Goal: Task Accomplishment & Management: Manage account settings

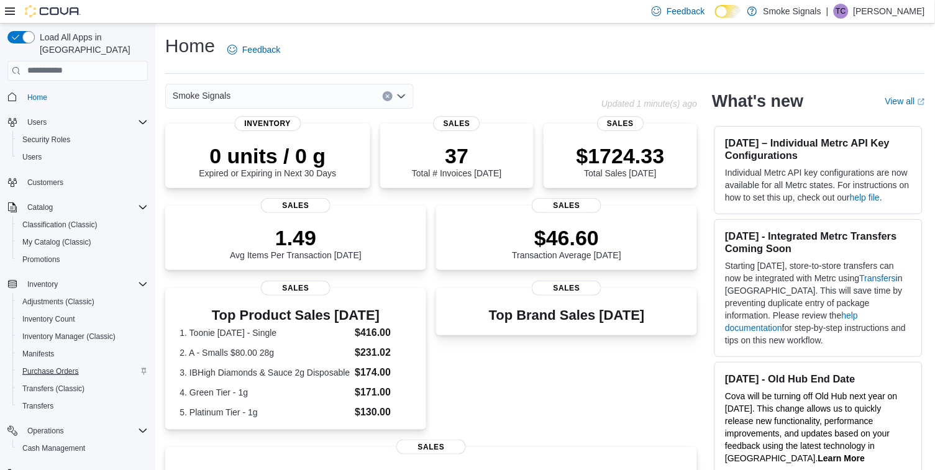
click at [46, 366] on span "Purchase Orders" at bounding box center [50, 371] width 57 height 10
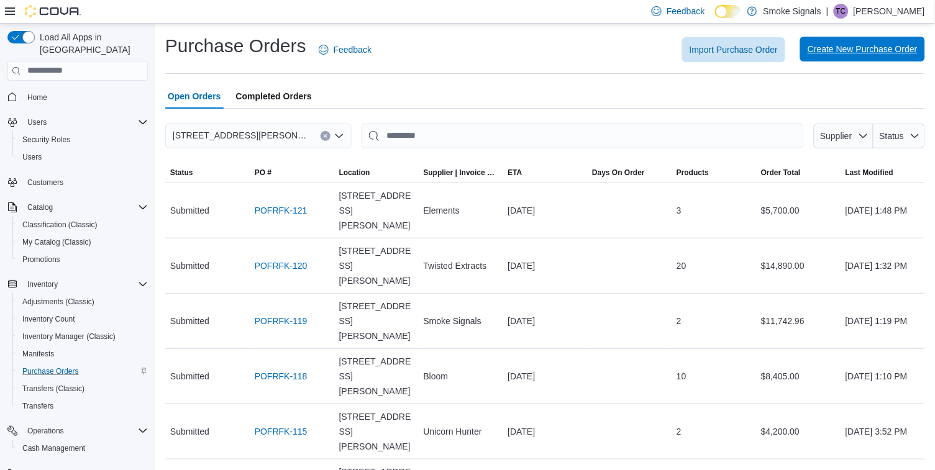
click at [852, 48] on span "Create New Purchase Order" at bounding box center [862, 49] width 110 height 12
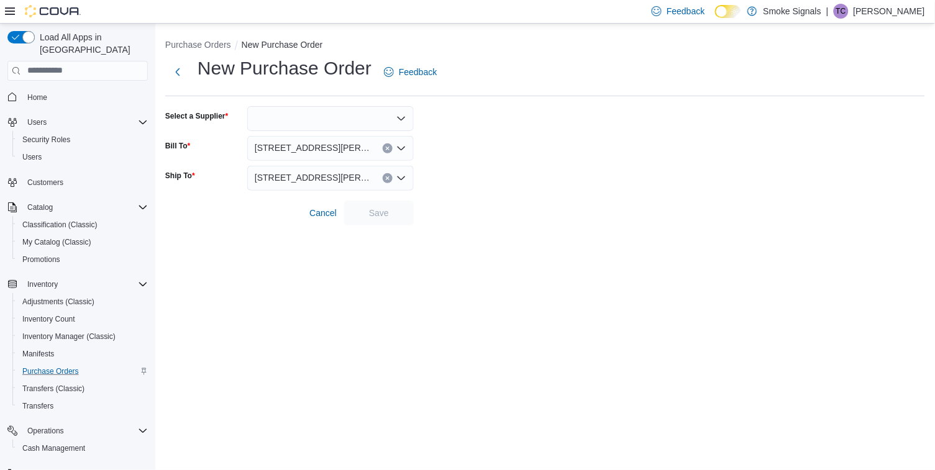
click at [324, 121] on div at bounding box center [330, 118] width 166 height 25
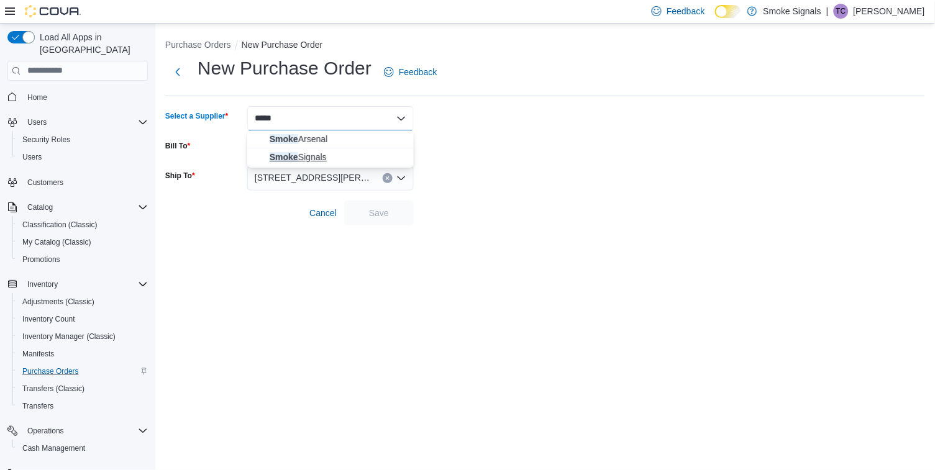
type input "*****"
click at [309, 155] on span "Smoke Signals" at bounding box center [338, 157] width 137 height 12
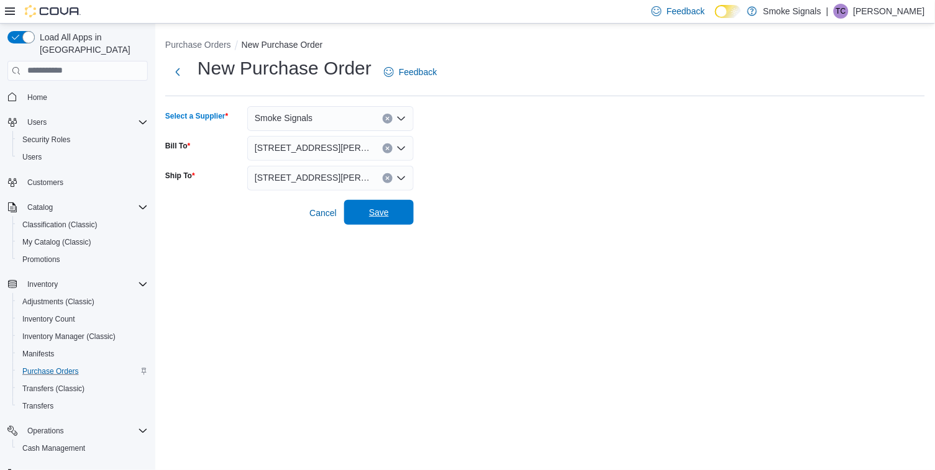
click at [384, 211] on span "Save" at bounding box center [379, 212] width 20 height 12
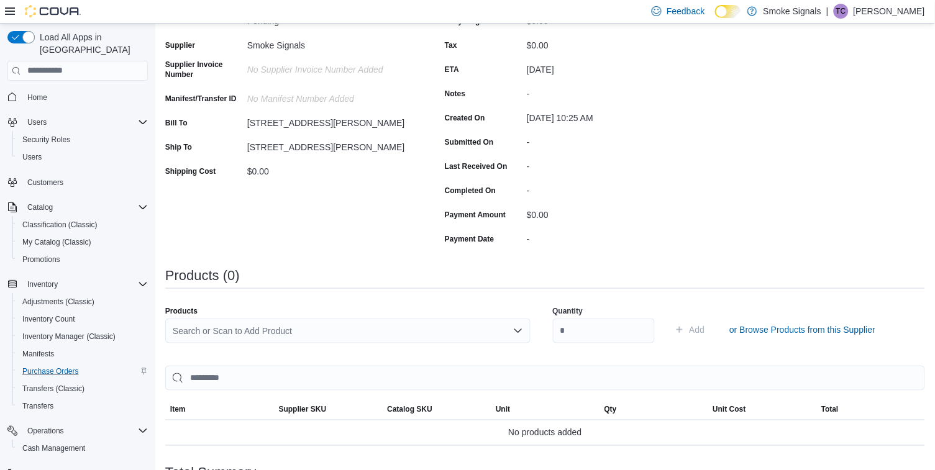
scroll to position [130, 0]
click at [412, 333] on div "Search or Scan to Add Product" at bounding box center [347, 331] width 365 height 25
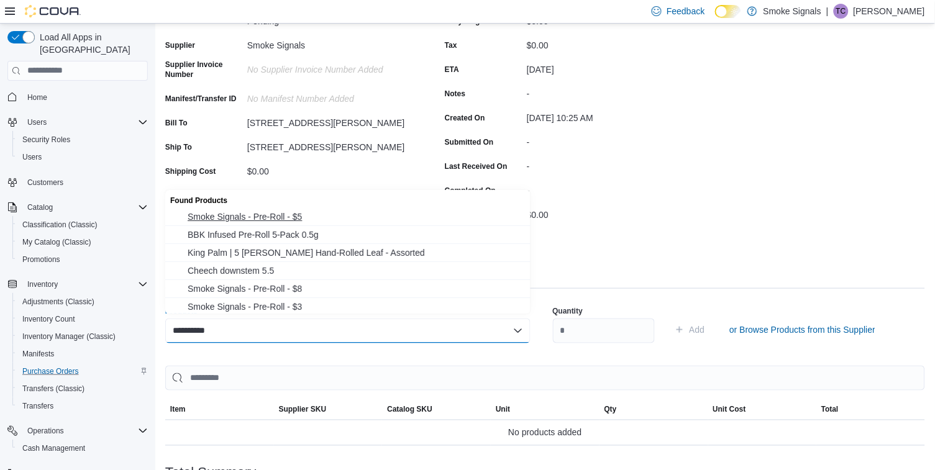
type input "**********"
click at [301, 222] on span "Smoke Signals - Pre-Roll - $5" at bounding box center [355, 217] width 335 height 12
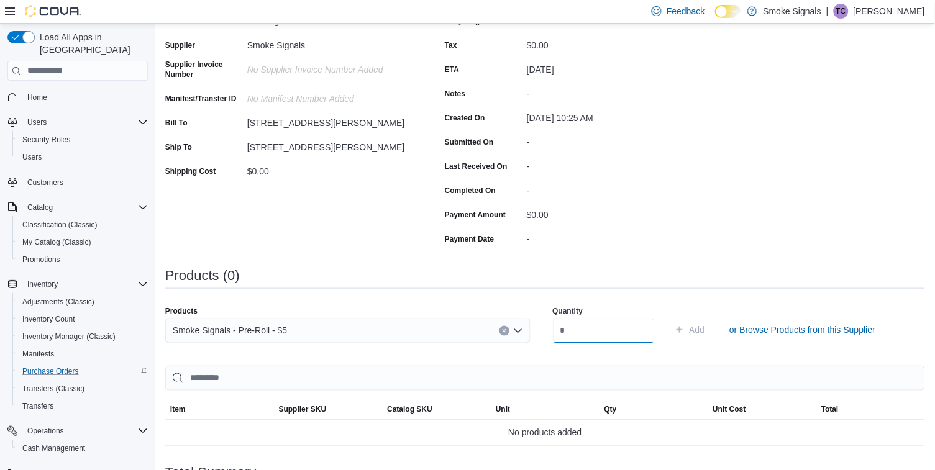
click at [568, 325] on input "number" at bounding box center [604, 331] width 102 height 25
type input "****"
click at [705, 324] on span "Add" at bounding box center [690, 329] width 30 height 25
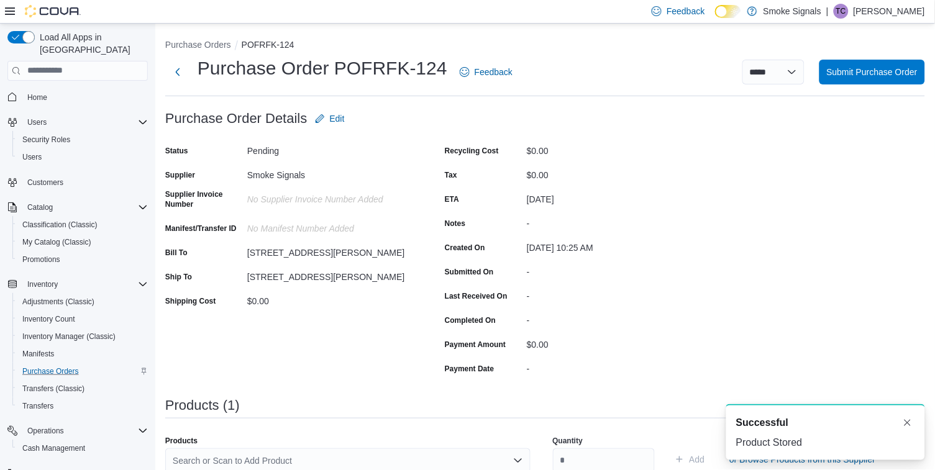
scroll to position [0, 0]
click at [868, 73] on span "Submit Purchase Order" at bounding box center [872, 71] width 91 height 12
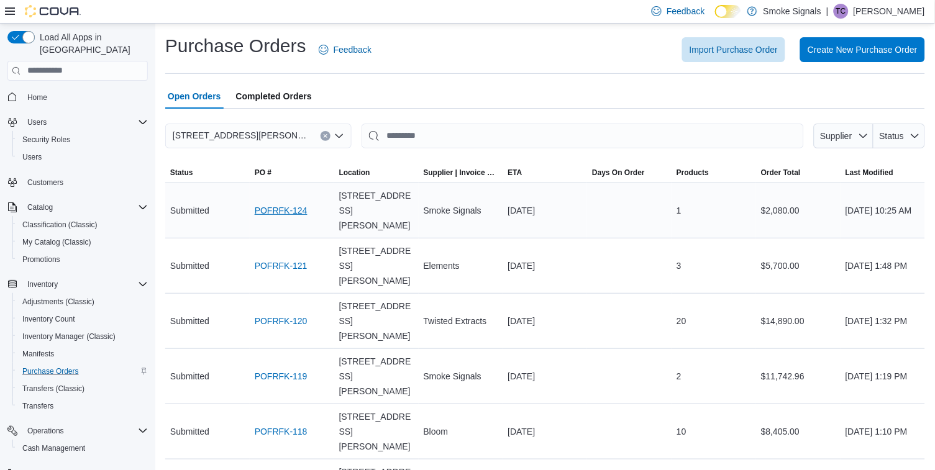
click at [299, 203] on link "POFRFK-124" at bounding box center [281, 210] width 53 height 15
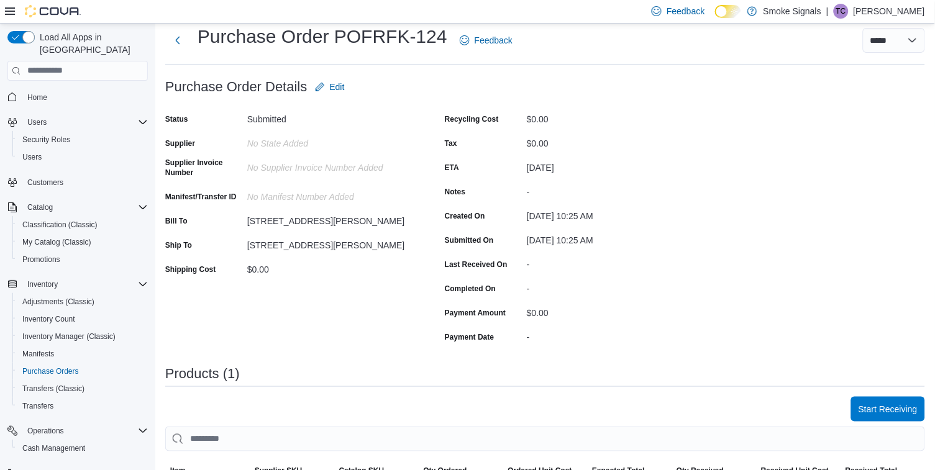
scroll to position [73, 0]
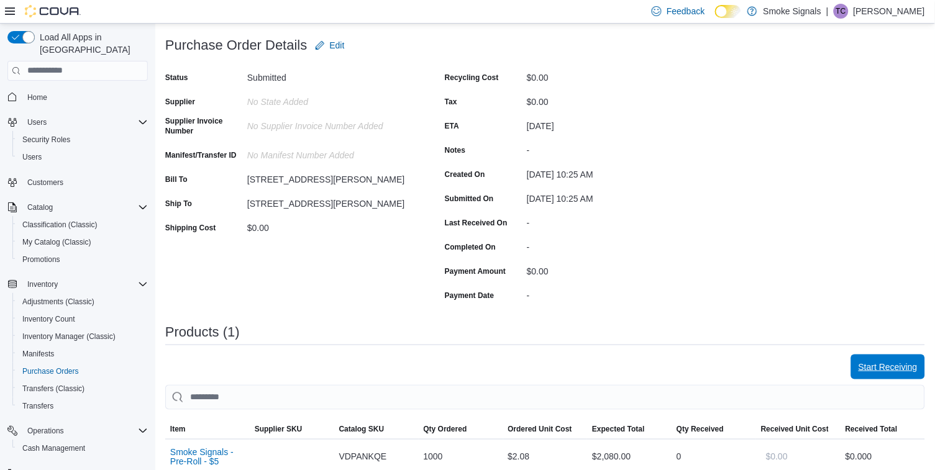
click at [894, 370] on span "Start Receiving" at bounding box center [887, 367] width 59 height 25
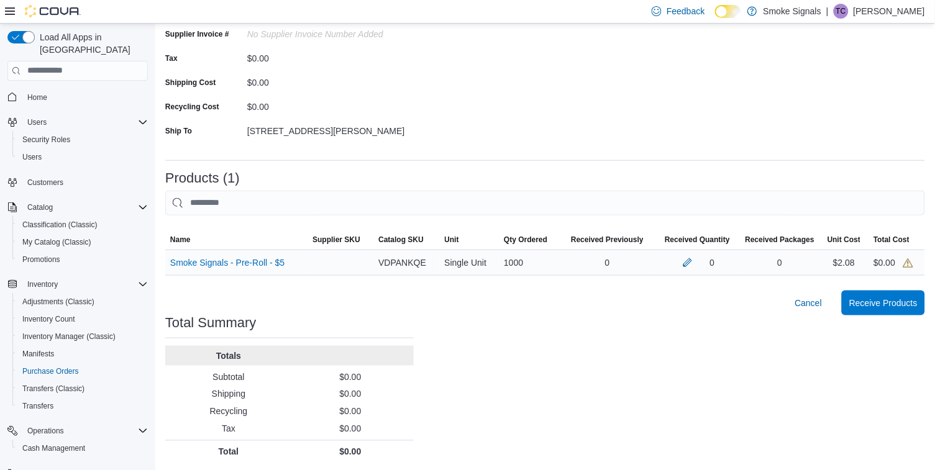
scroll to position [140, 0]
click at [904, 301] on span "Receive Products" at bounding box center [883, 304] width 68 height 12
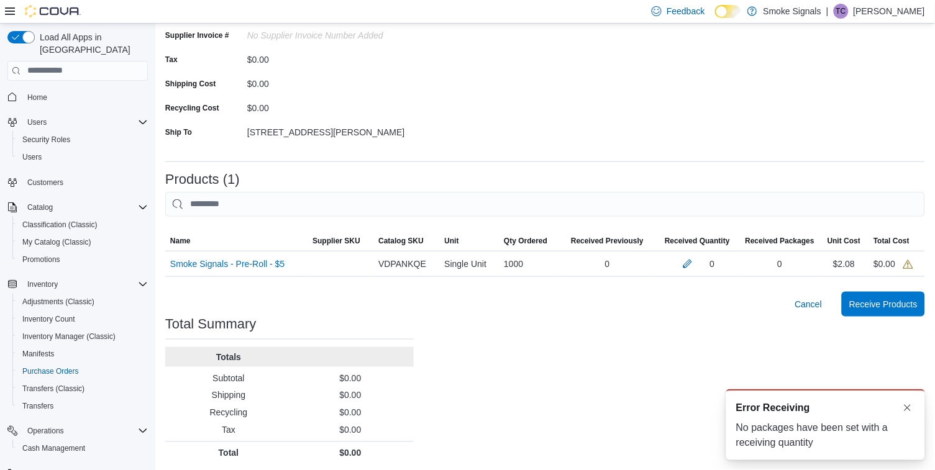
scroll to position [0, 0]
click at [756, 337] on div "Purchase Orders POFRFK-124 Receiving Order POFRFK-124 Feedback Supplier Edit Su…" at bounding box center [544, 179] width 779 height 591
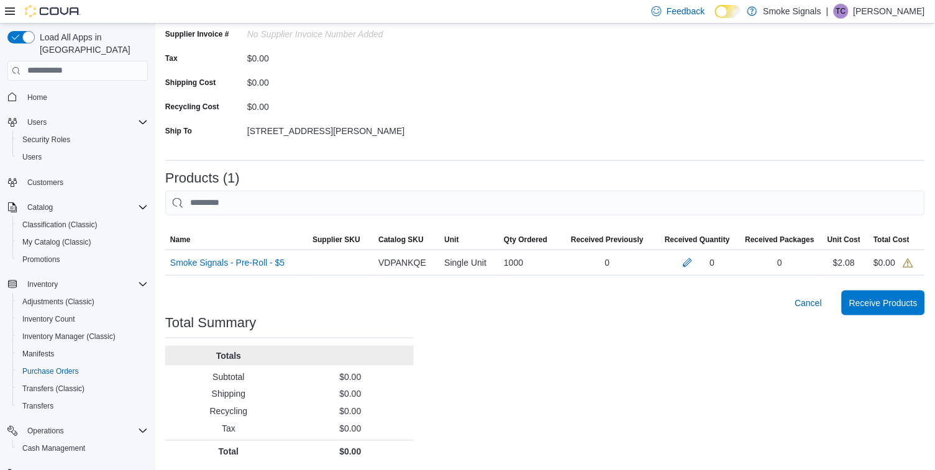
scroll to position [140, 0]
click at [861, 301] on span "Receive Products" at bounding box center [883, 304] width 68 height 12
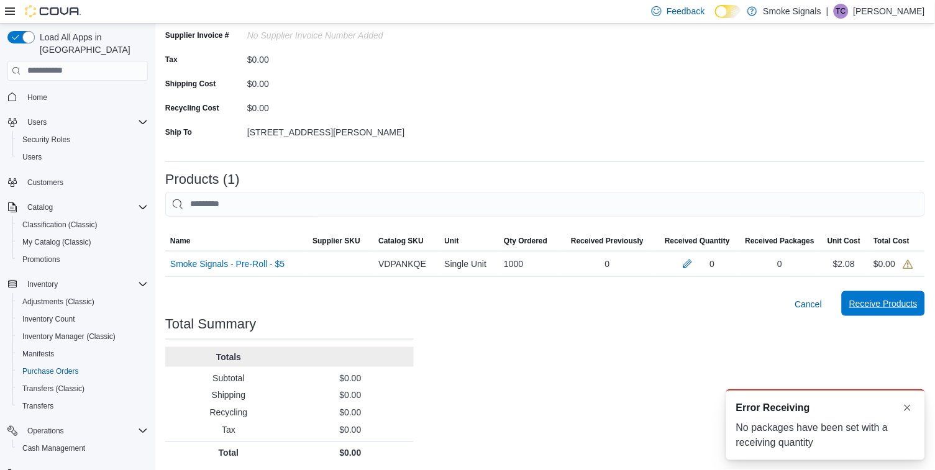
scroll to position [0, 0]
click at [909, 405] on button "Dismiss toast" at bounding box center [907, 407] width 15 height 15
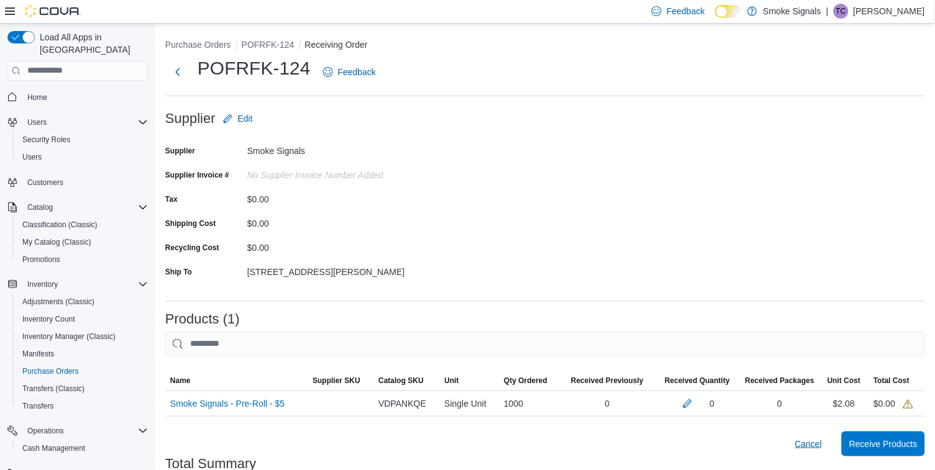
click at [814, 440] on span "Cancel" at bounding box center [808, 444] width 27 height 12
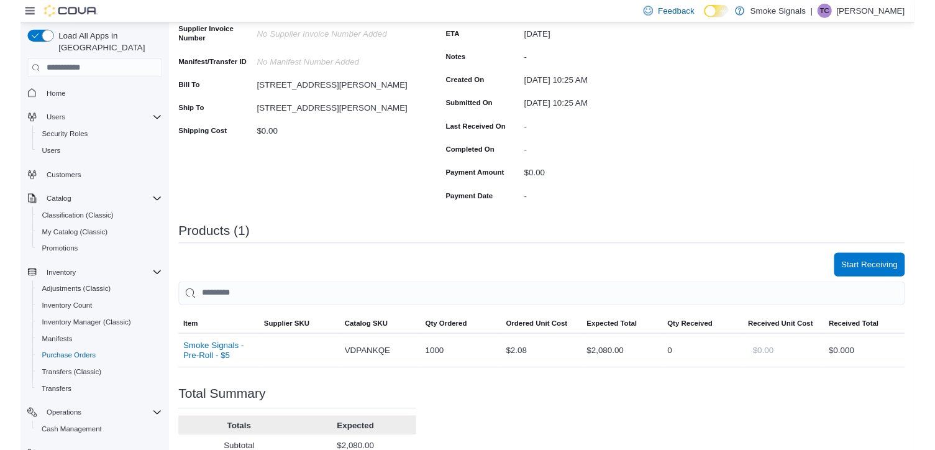
scroll to position [166, 0]
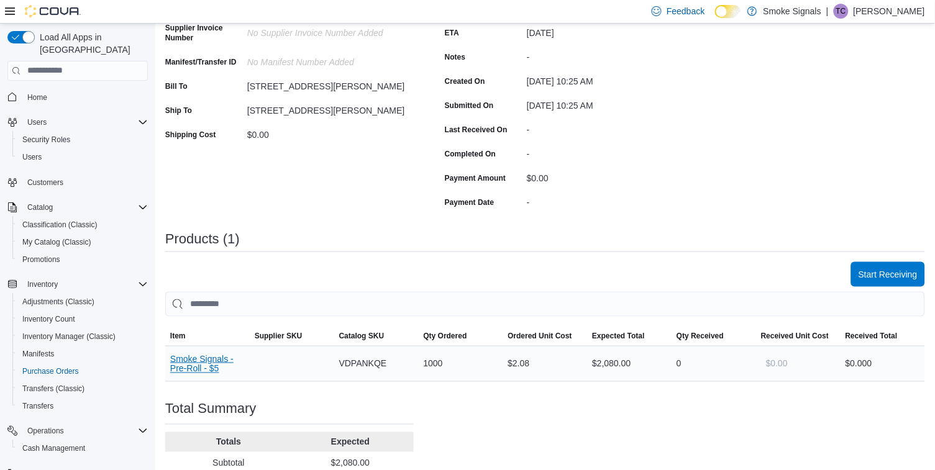
click at [189, 358] on button "Smoke Signals - Pre-Roll - $5" at bounding box center [207, 364] width 75 height 20
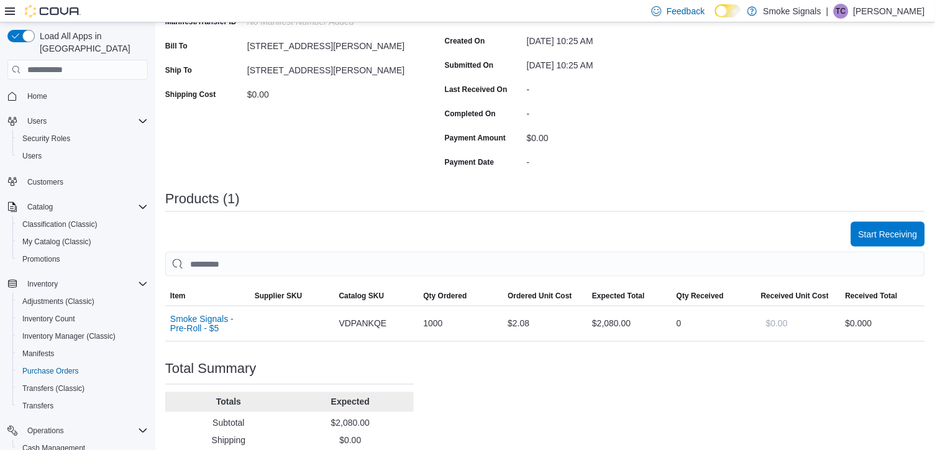
scroll to position [205, 0]
click at [866, 232] on span "Start Receiving" at bounding box center [887, 234] width 59 height 12
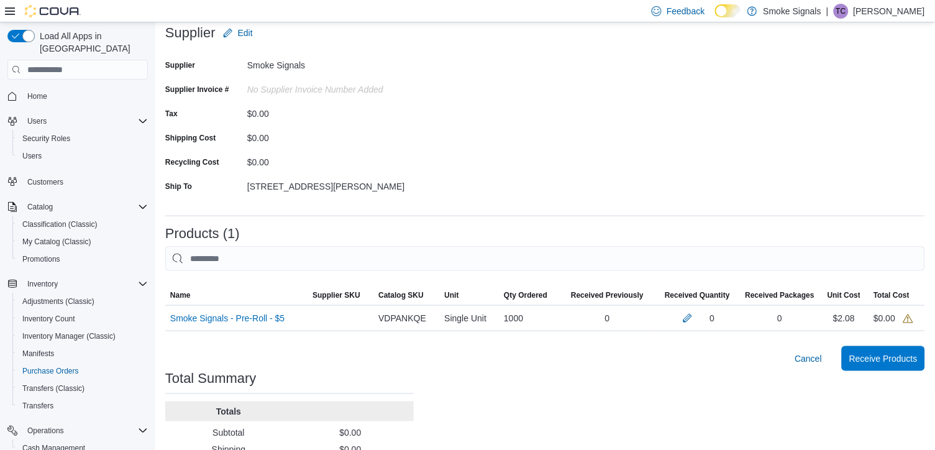
scroll to position [85, 0]
click at [693, 317] on button "button" at bounding box center [687, 316] width 15 height 15
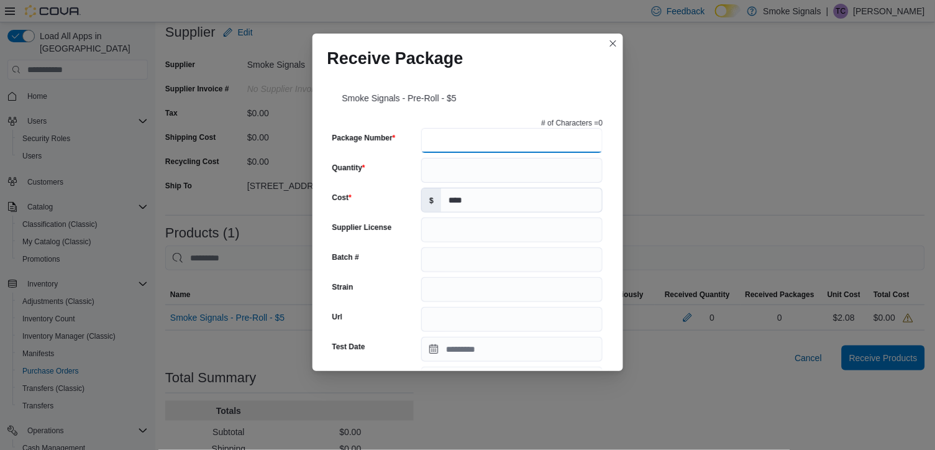
click at [486, 138] on input "Package Number" at bounding box center [511, 140] width 181 height 25
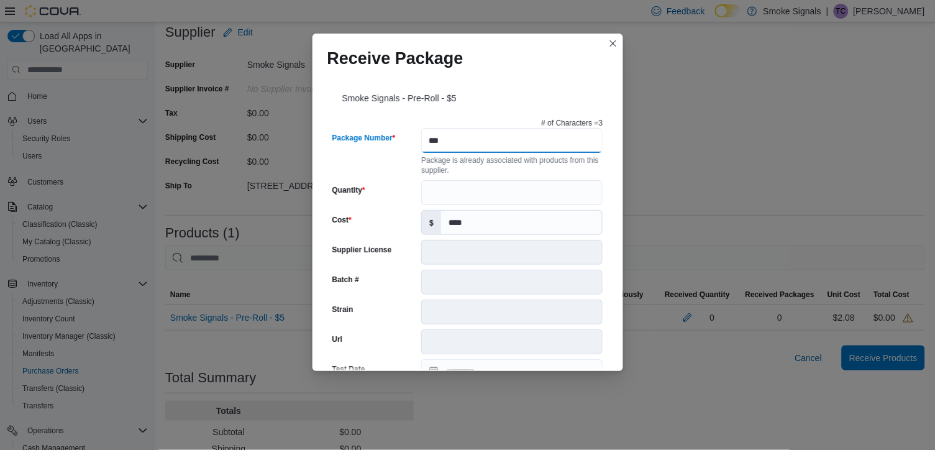
type input "***"
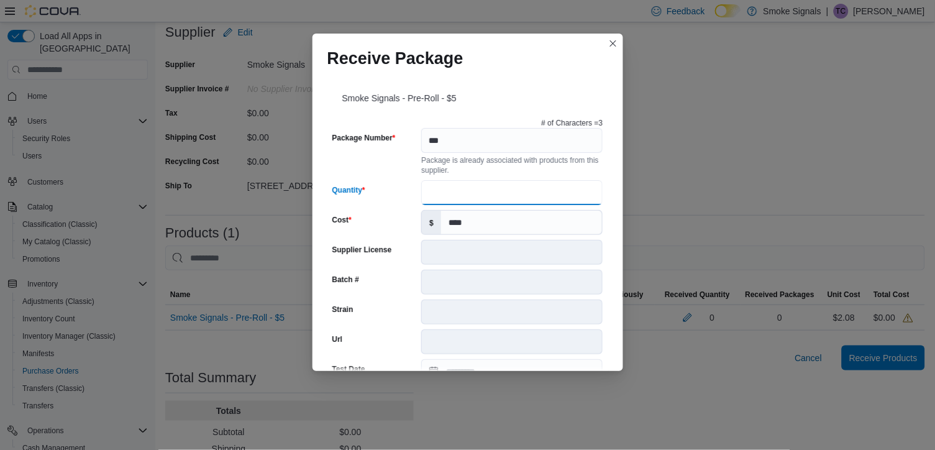
click at [484, 183] on input "Quantity" at bounding box center [511, 192] width 181 height 25
type input "****"
click at [763, 129] on div "Receive Package Smoke Signals - Pre-Roll - $5 # of Characters = 3 Package Numbe…" at bounding box center [467, 225] width 935 height 450
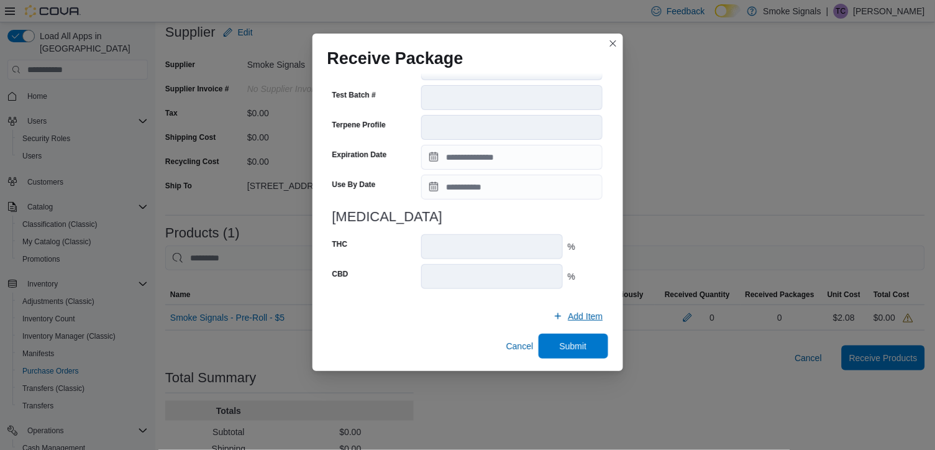
scroll to position [422, 0]
click at [560, 337] on span "Submit" at bounding box center [573, 346] width 55 height 25
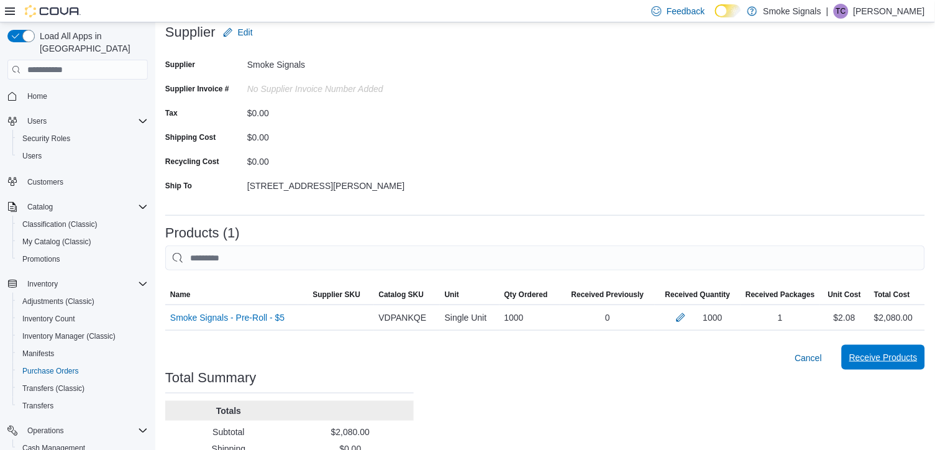
click at [871, 353] on span "Receive Products" at bounding box center [883, 357] width 68 height 12
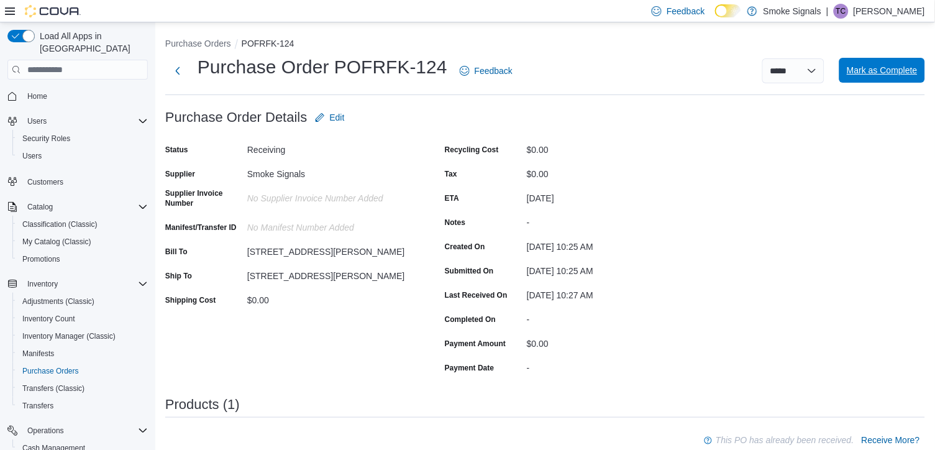
click at [868, 72] on span "Mark as Complete" at bounding box center [882, 70] width 71 height 12
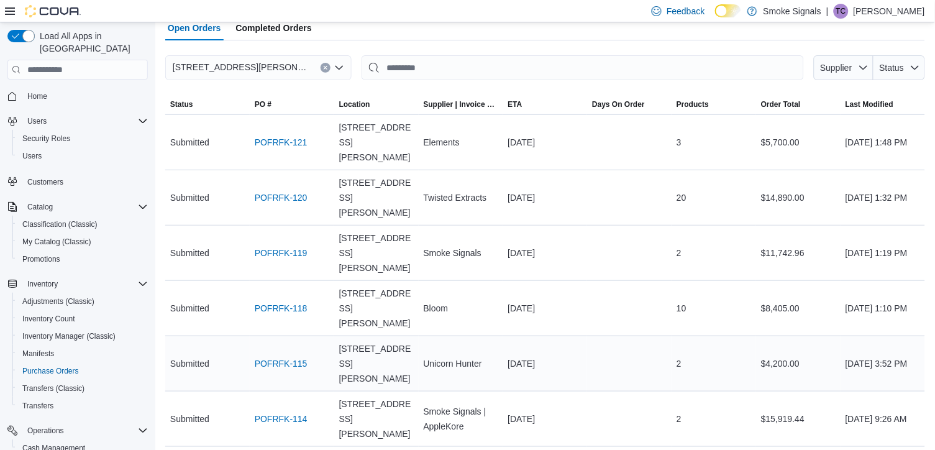
scroll to position [65, 0]
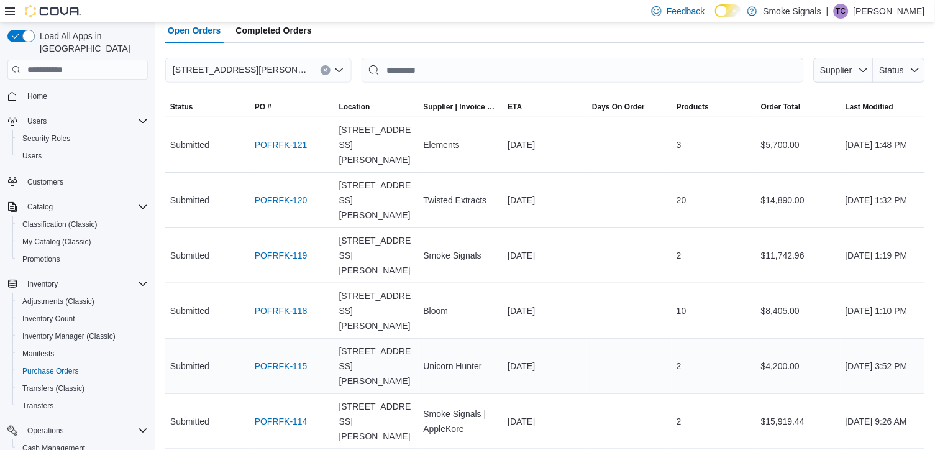
click at [732, 353] on div "2" at bounding box center [713, 365] width 84 height 25
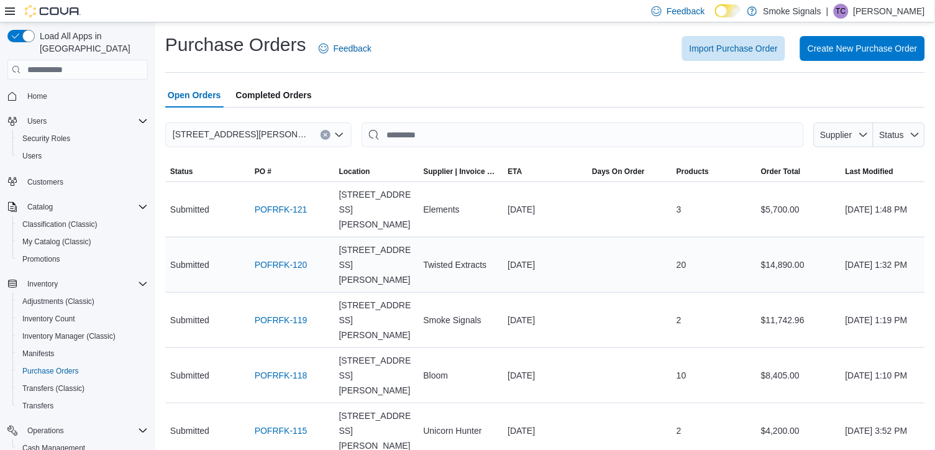
scroll to position [0, 0]
click at [263, 106] on span "Completed Orders" at bounding box center [274, 95] width 76 height 25
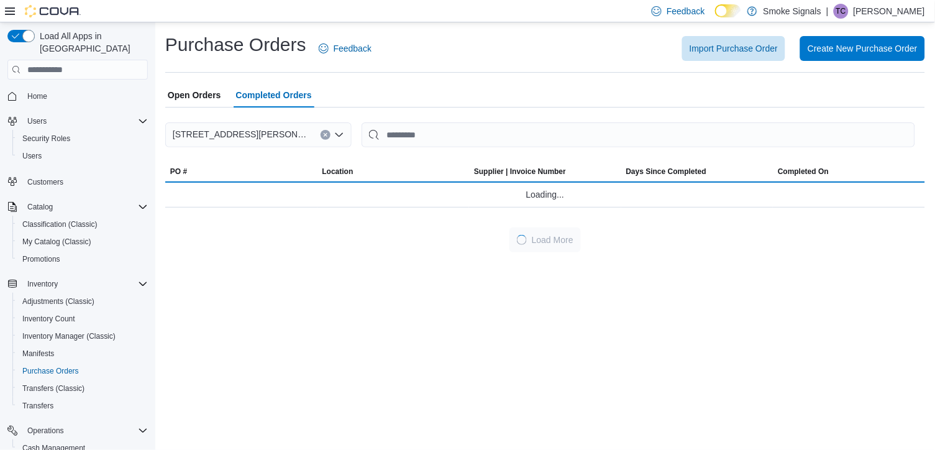
click at [262, 101] on span "Completed Orders" at bounding box center [274, 95] width 76 height 25
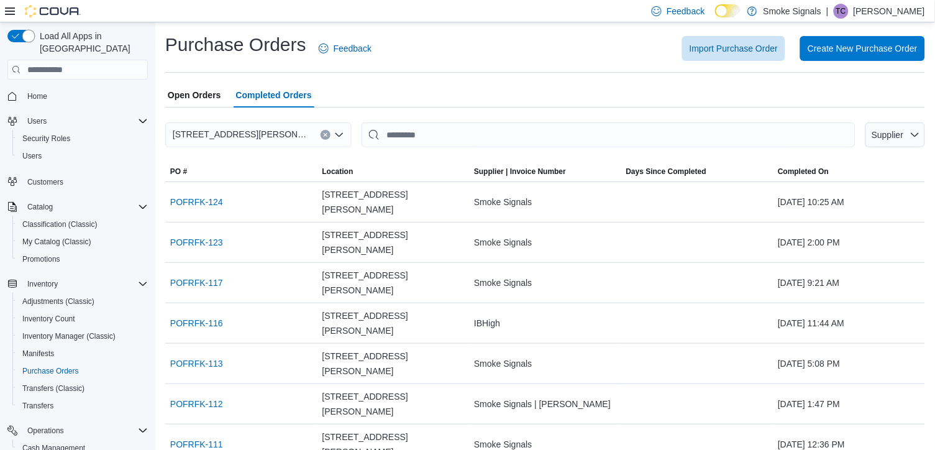
click at [93, 42] on span "Load All Apps in [GEOGRAPHIC_DATA]" at bounding box center [91, 42] width 113 height 25
